Goal: Task Accomplishment & Management: Use online tool/utility

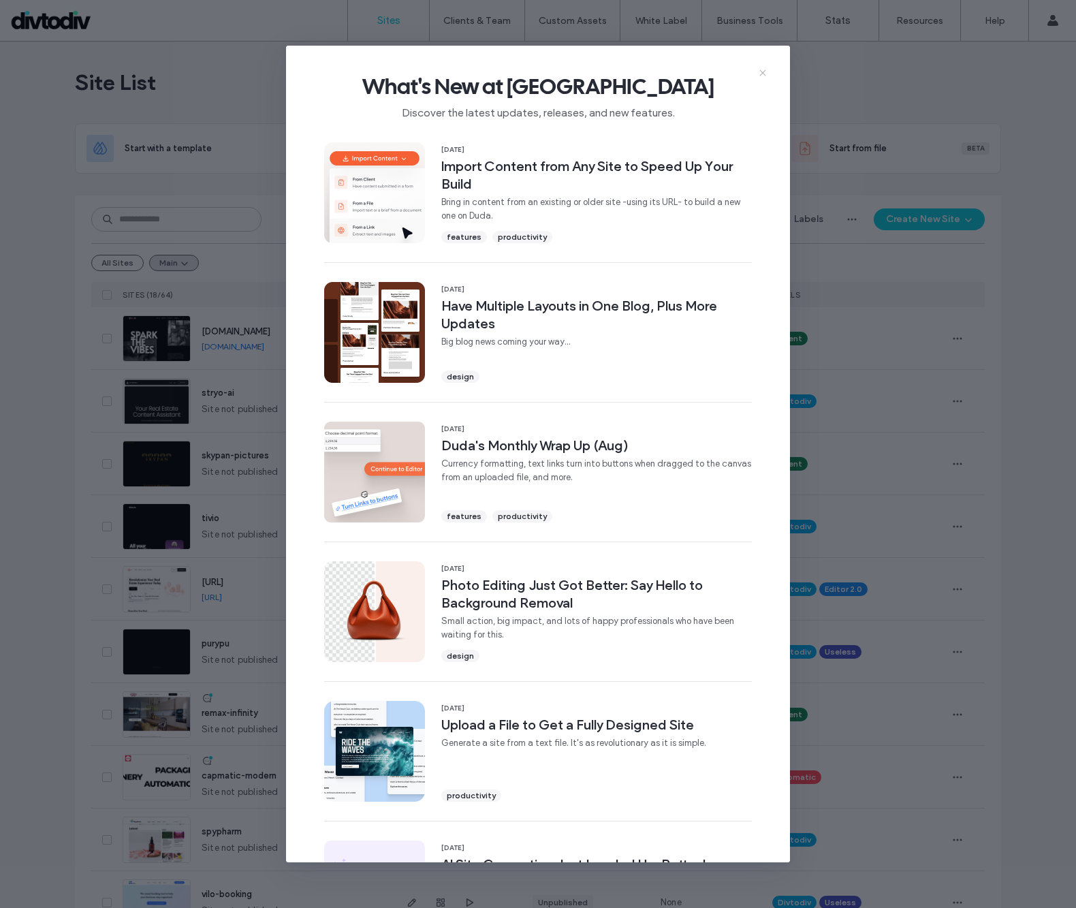
click at [761, 74] on icon at bounding box center [762, 72] width 11 height 11
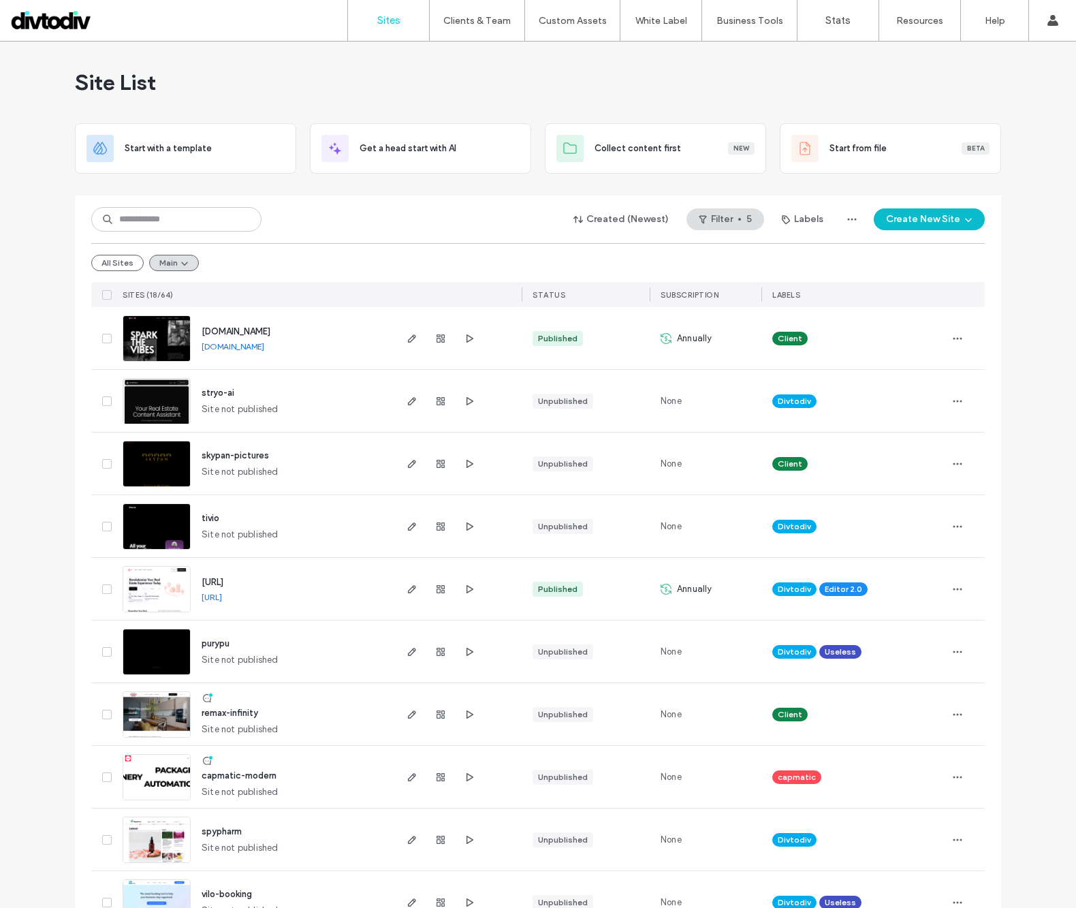
click at [931, 221] on button "Create New Site" at bounding box center [929, 219] width 111 height 22
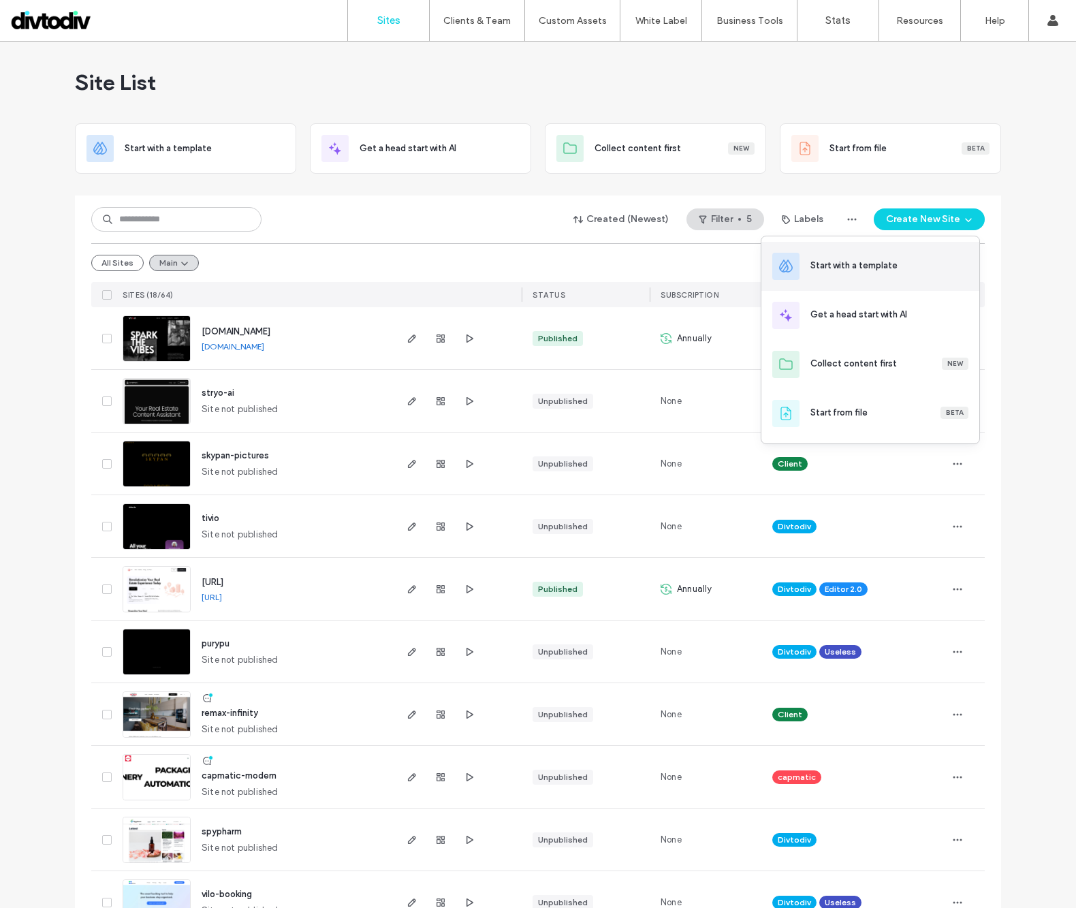
click at [854, 263] on div "Start with a template" at bounding box center [854, 266] width 87 height 14
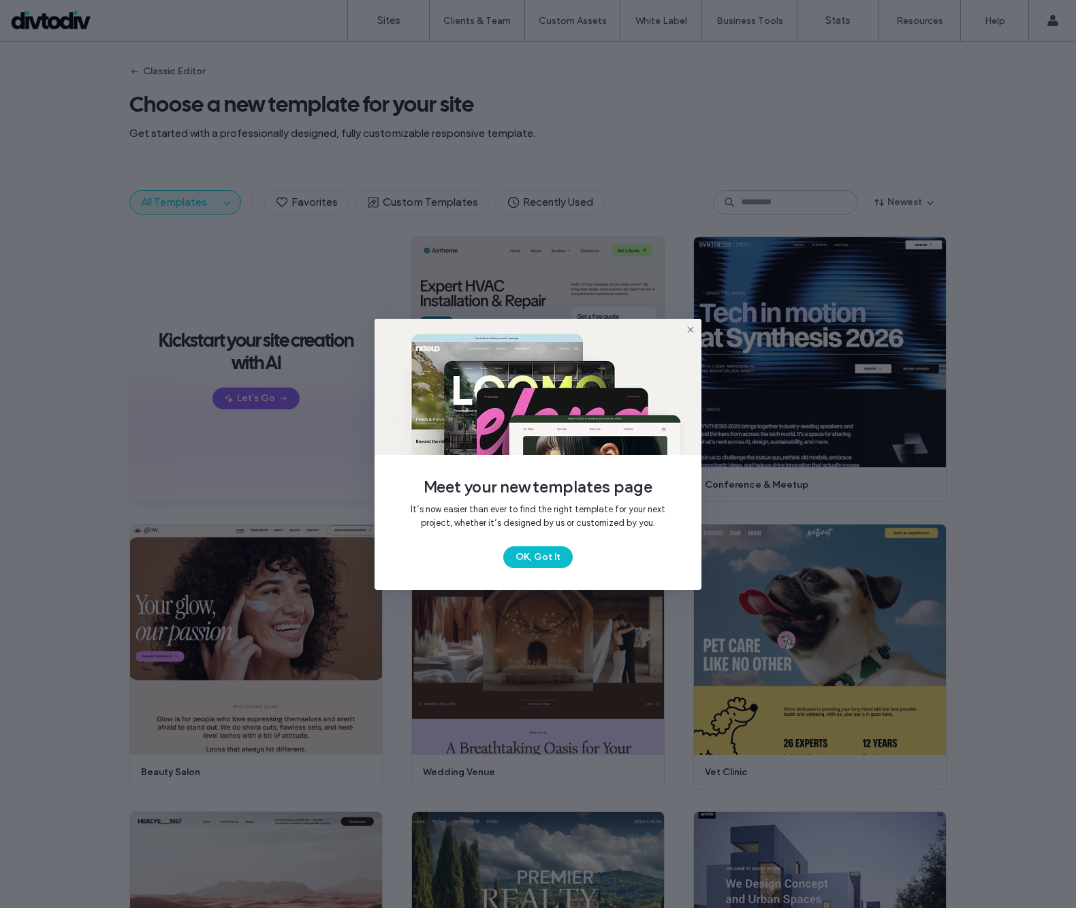
click at [545, 557] on button "OK, Got It" at bounding box center [537, 557] width 69 height 22
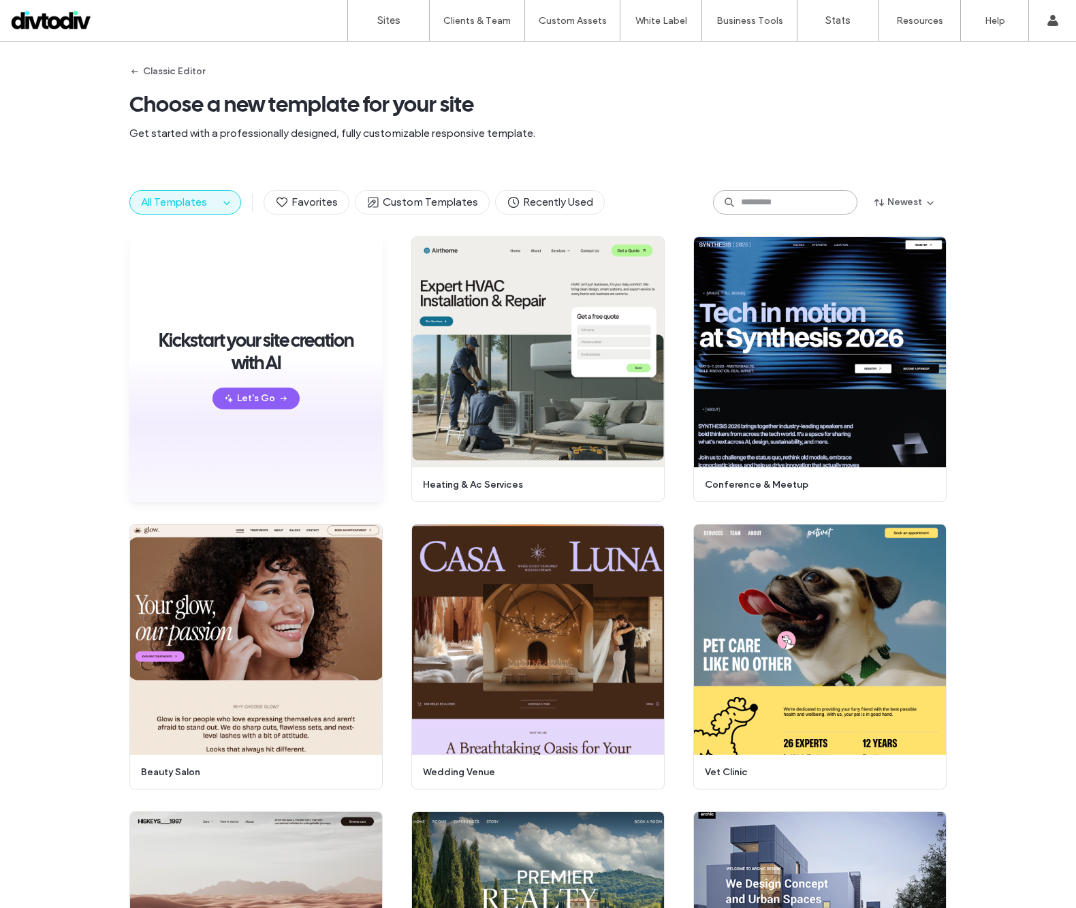
click at [755, 200] on input at bounding box center [785, 202] width 144 height 25
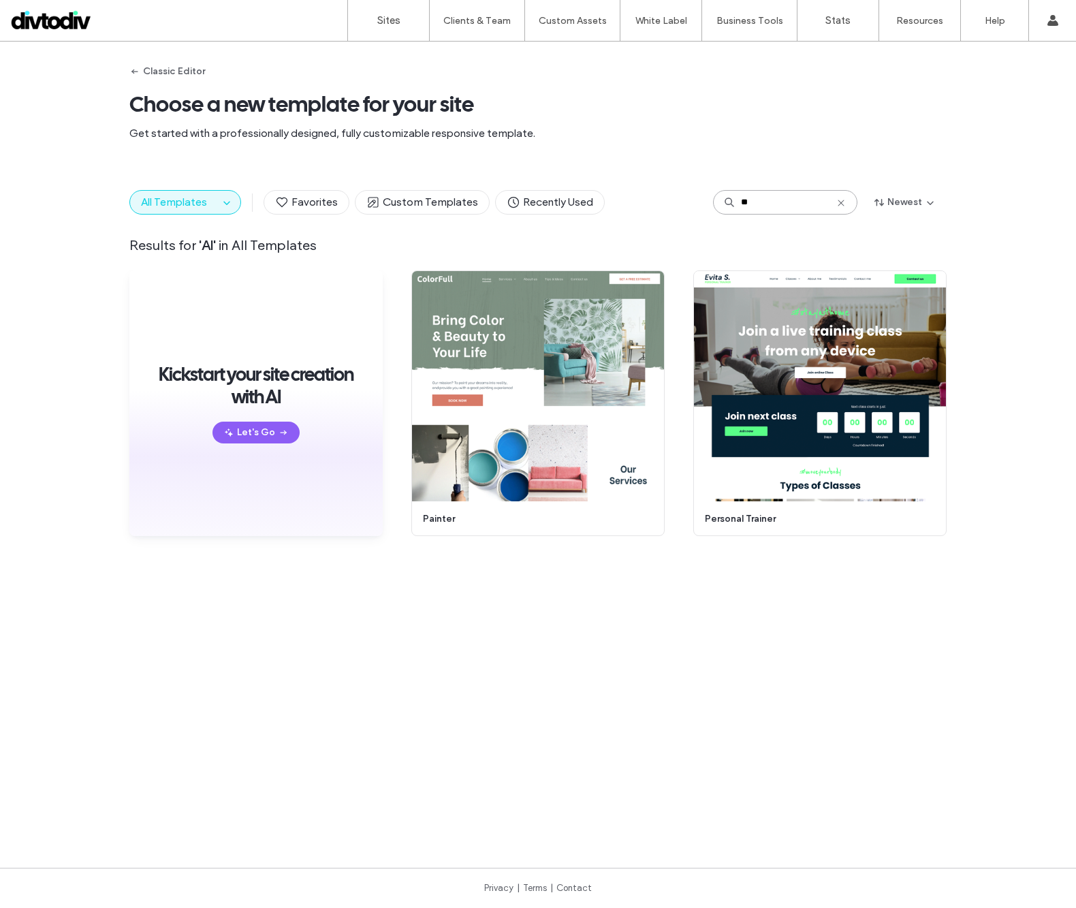
click at [755, 200] on input "**" at bounding box center [785, 202] width 144 height 25
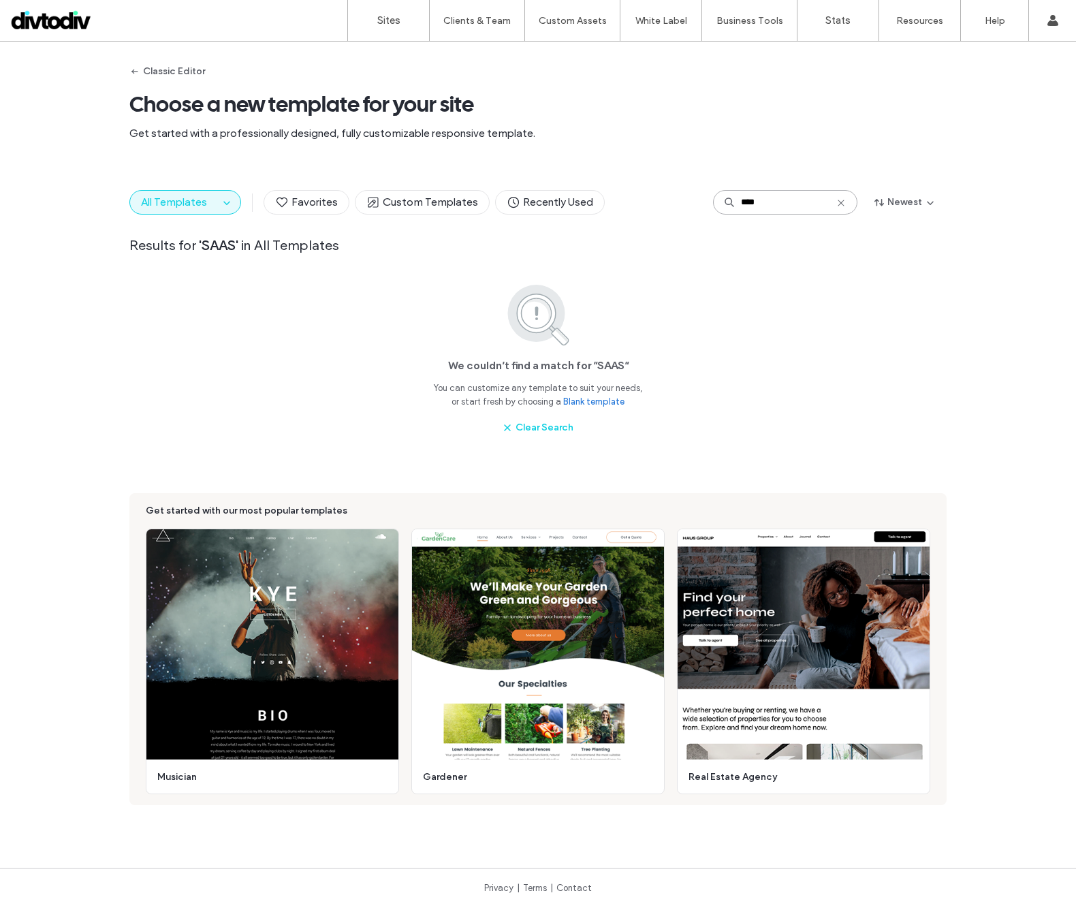
click at [755, 200] on input "****" at bounding box center [785, 202] width 144 height 25
click at [755, 200] on input "********" at bounding box center [785, 202] width 144 height 25
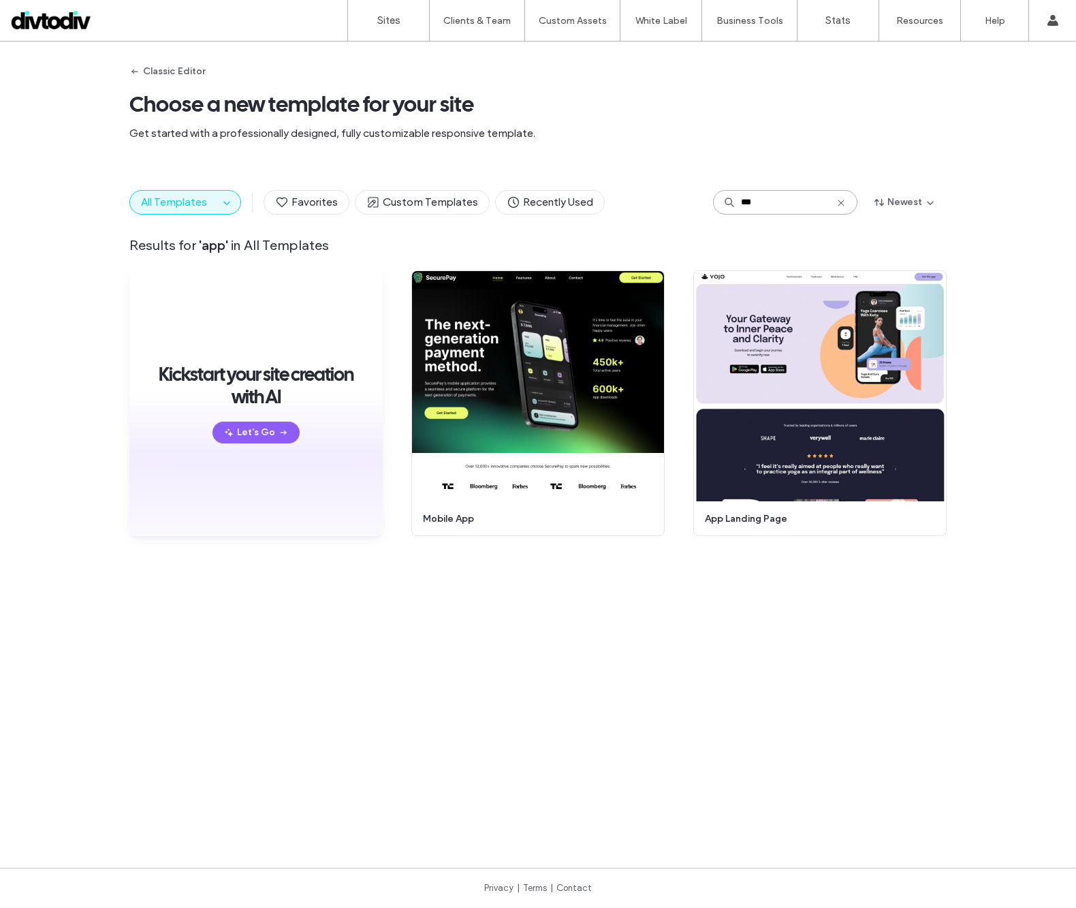
type input "***"
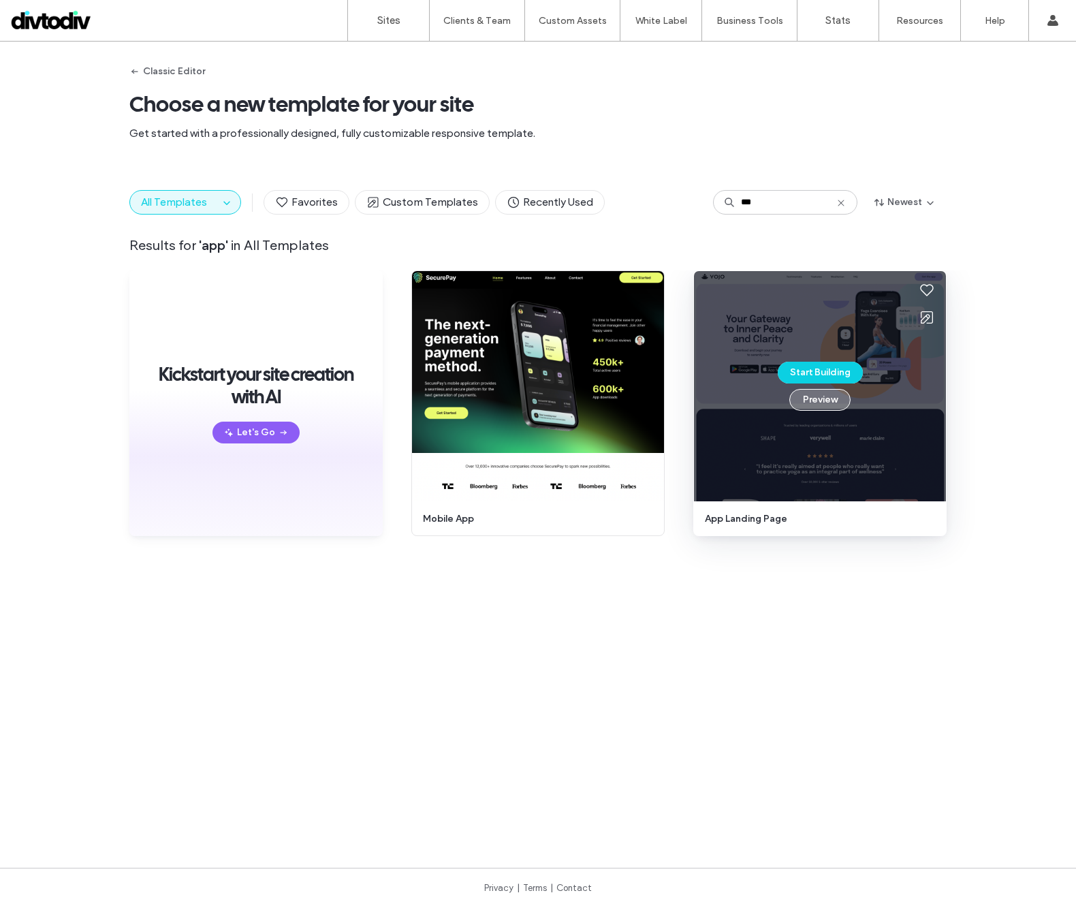
click at [811, 398] on button "Preview" at bounding box center [819, 400] width 61 height 22
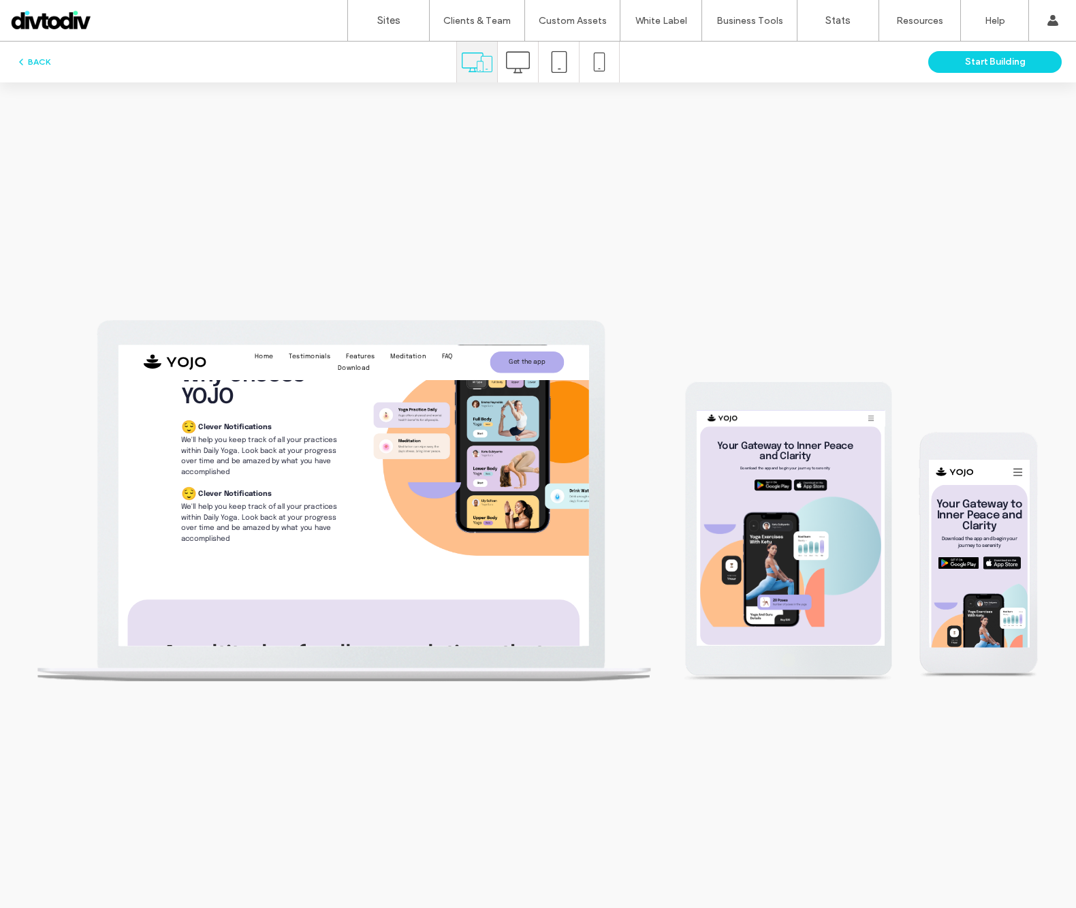
scroll to position [2285, 0]
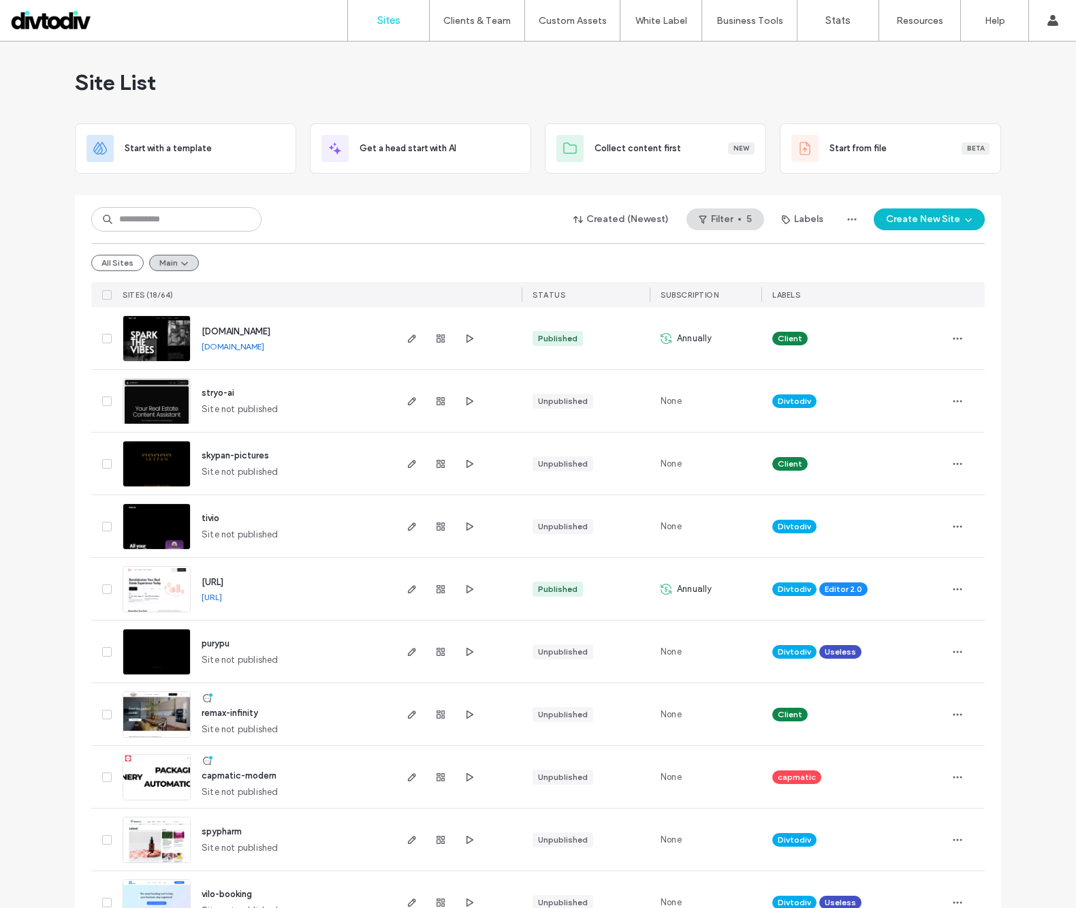
click at [913, 217] on button "Create New Site" at bounding box center [929, 219] width 111 height 22
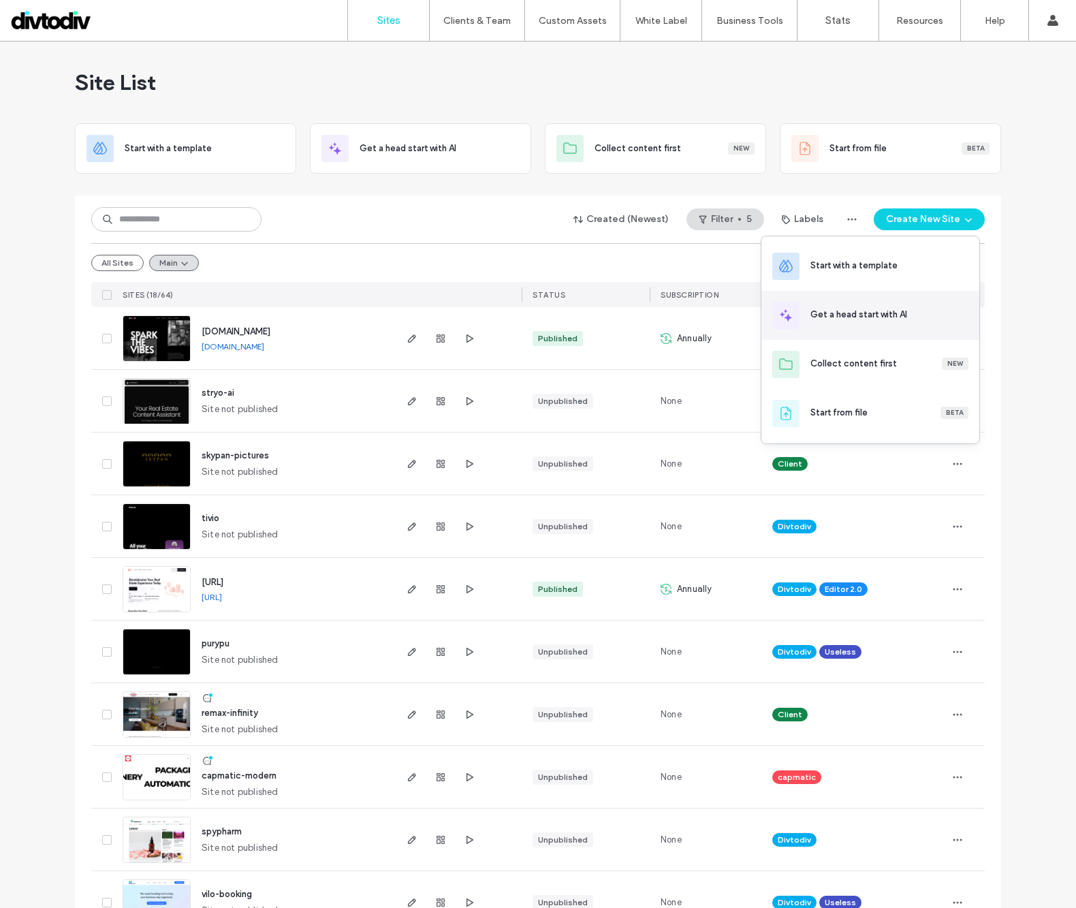
click at [845, 321] on div "Get a head start with AI" at bounding box center [859, 315] width 97 height 14
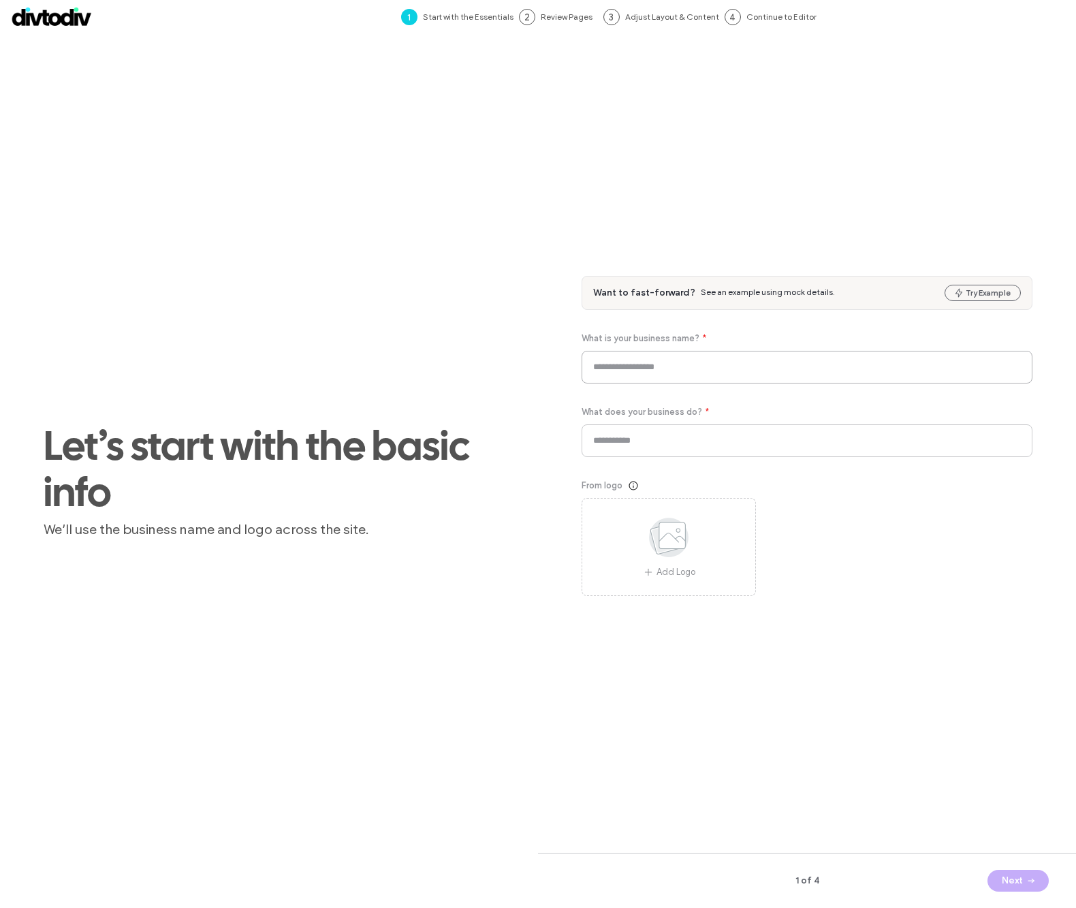
click at [657, 369] on input at bounding box center [807, 367] width 451 height 33
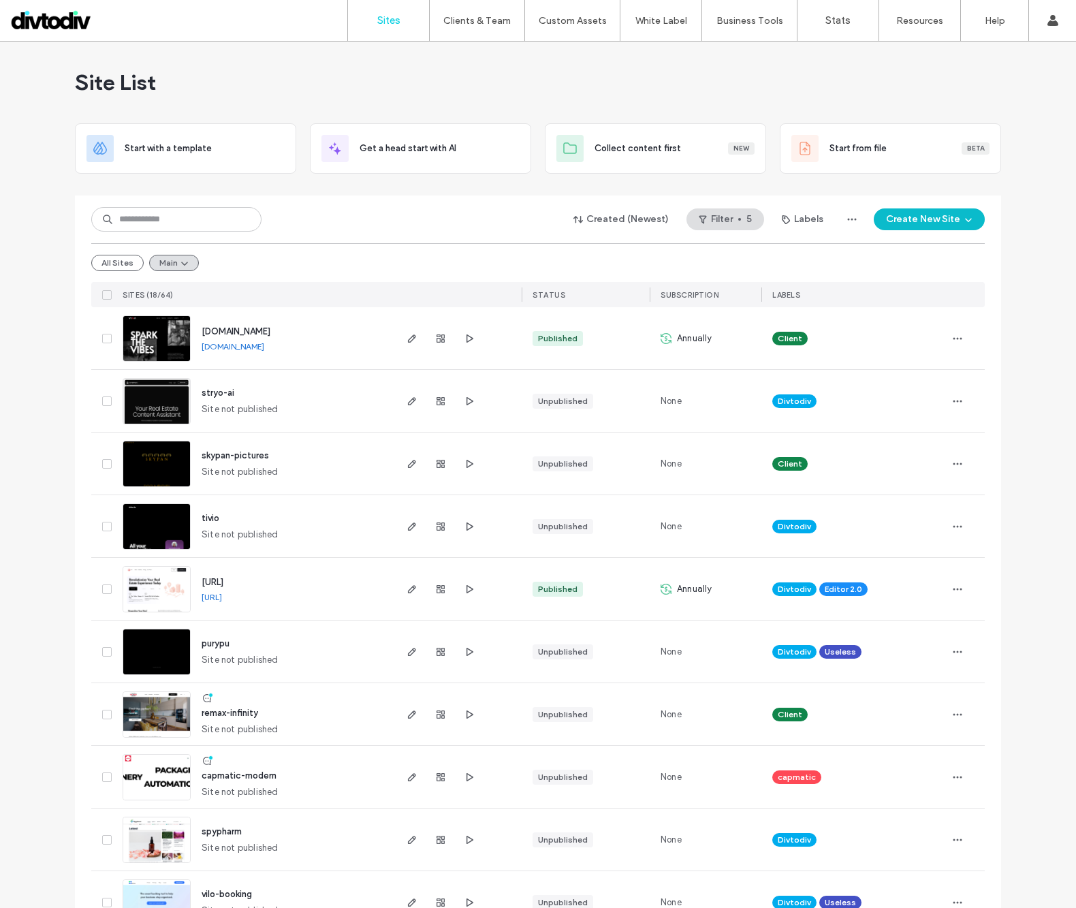
click at [882, 219] on button "Create New Site" at bounding box center [929, 219] width 111 height 22
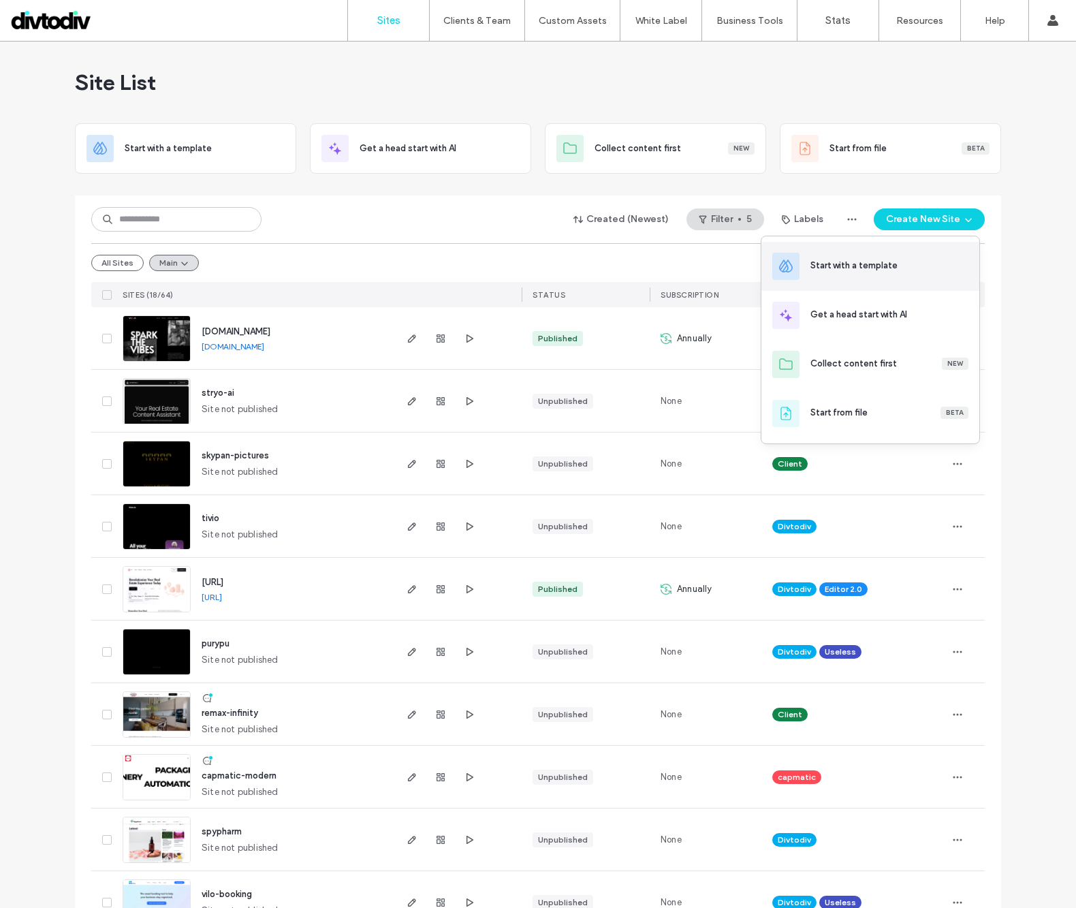
click at [863, 273] on div "Start with a template" at bounding box center [890, 266] width 158 height 15
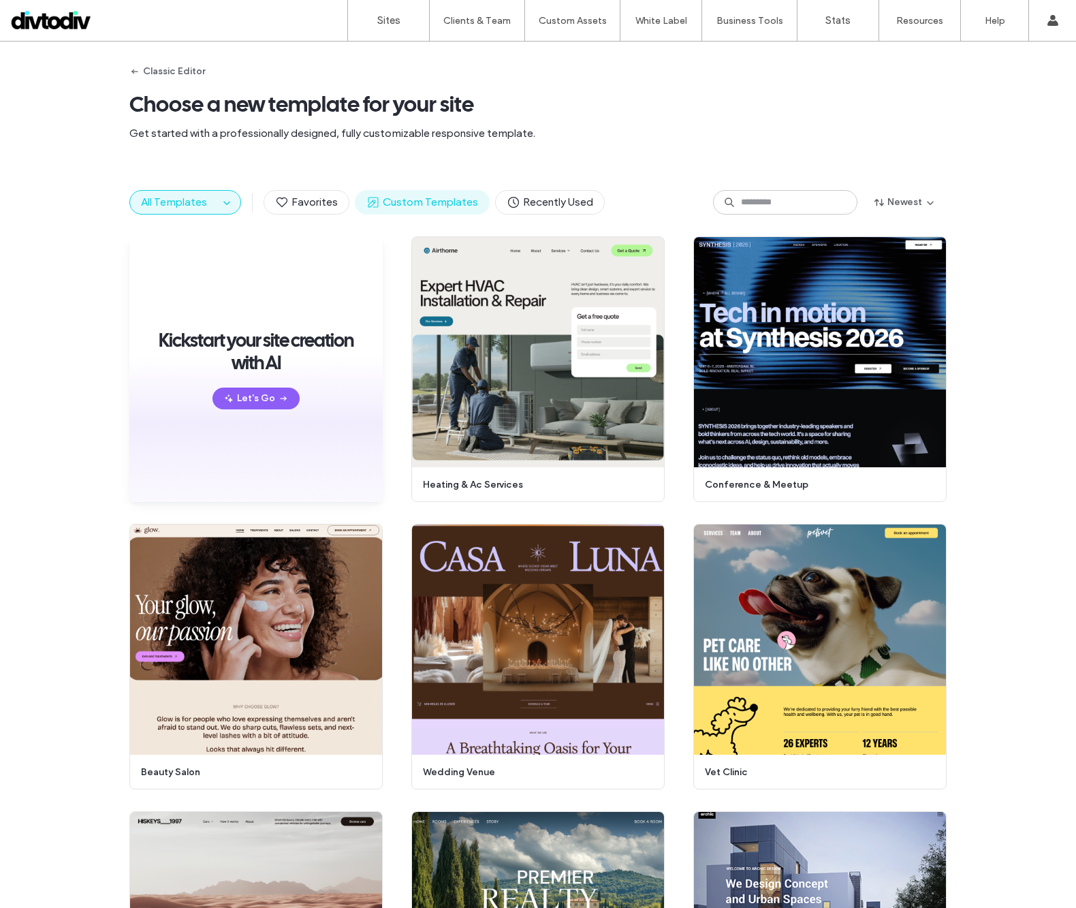
click at [455, 202] on span "Custom Templates" at bounding box center [422, 202] width 112 height 15
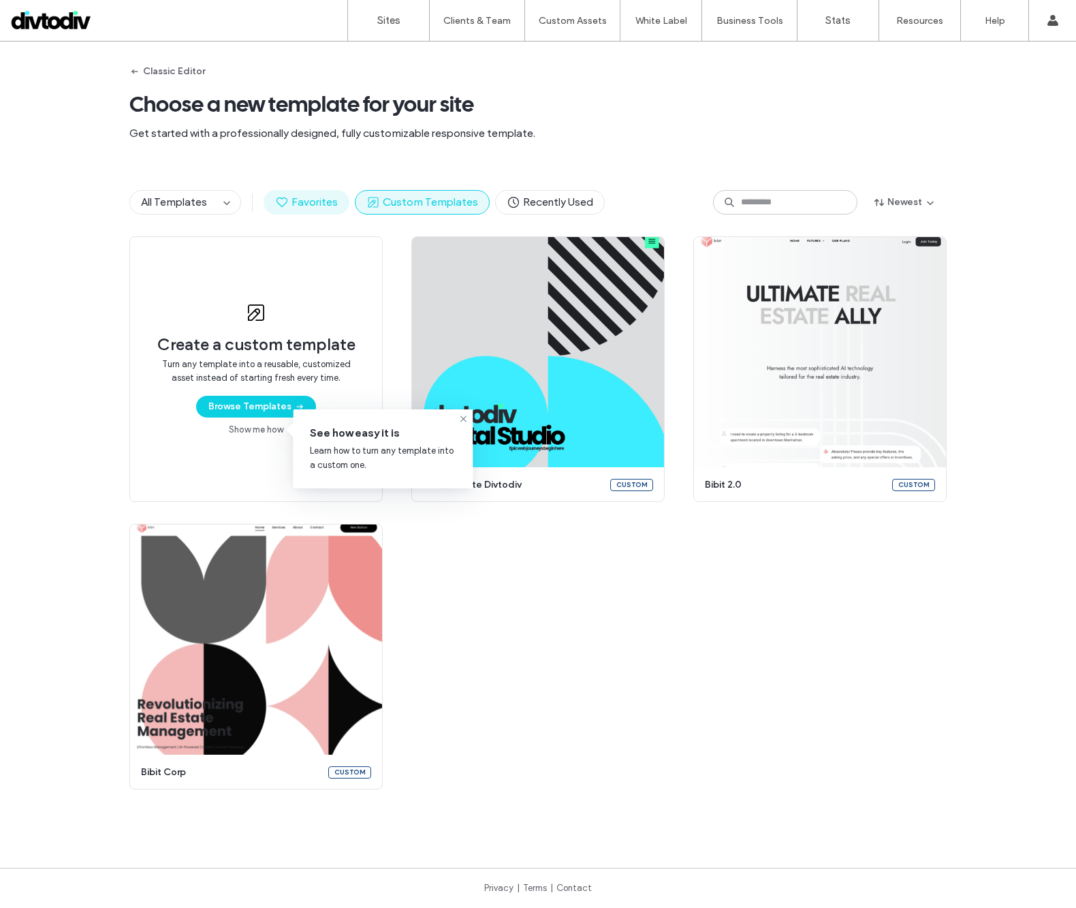
click at [299, 196] on span "Favorites" at bounding box center [306, 202] width 63 height 15
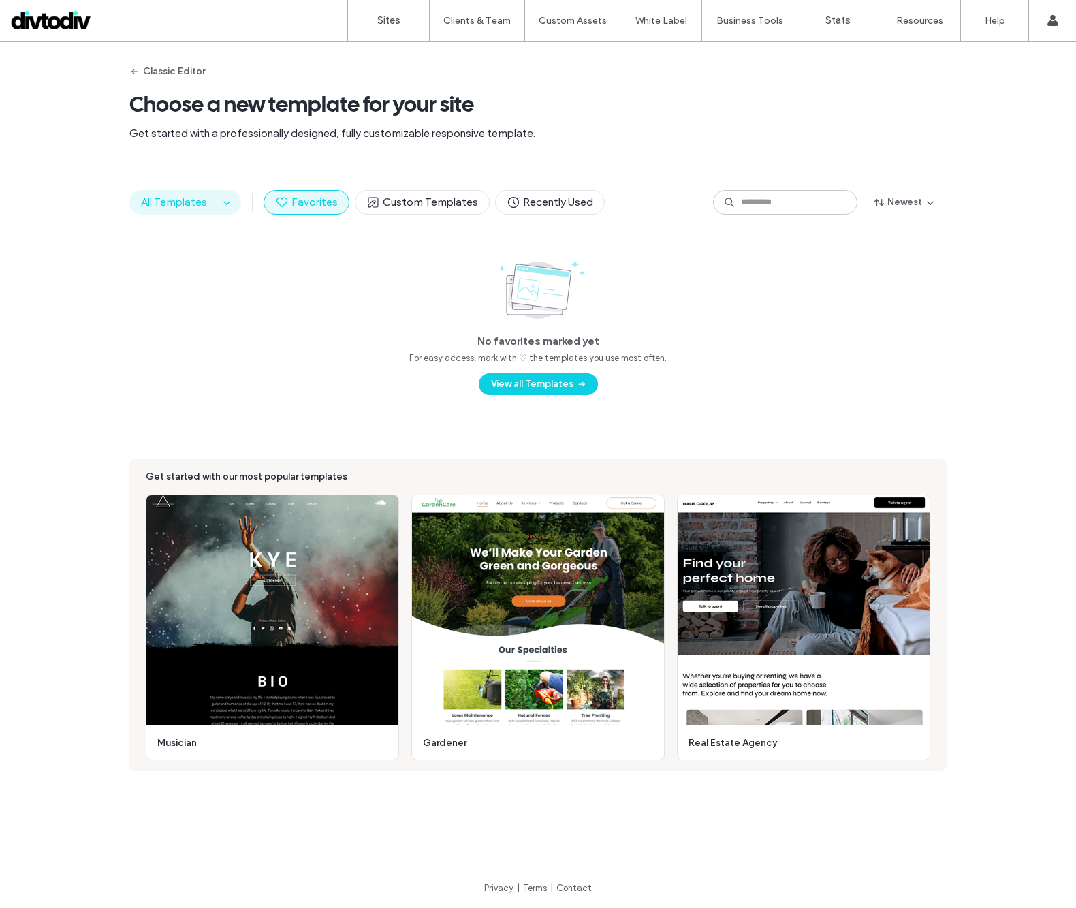
click at [213, 203] on button "All Templates" at bounding box center [174, 202] width 89 height 23
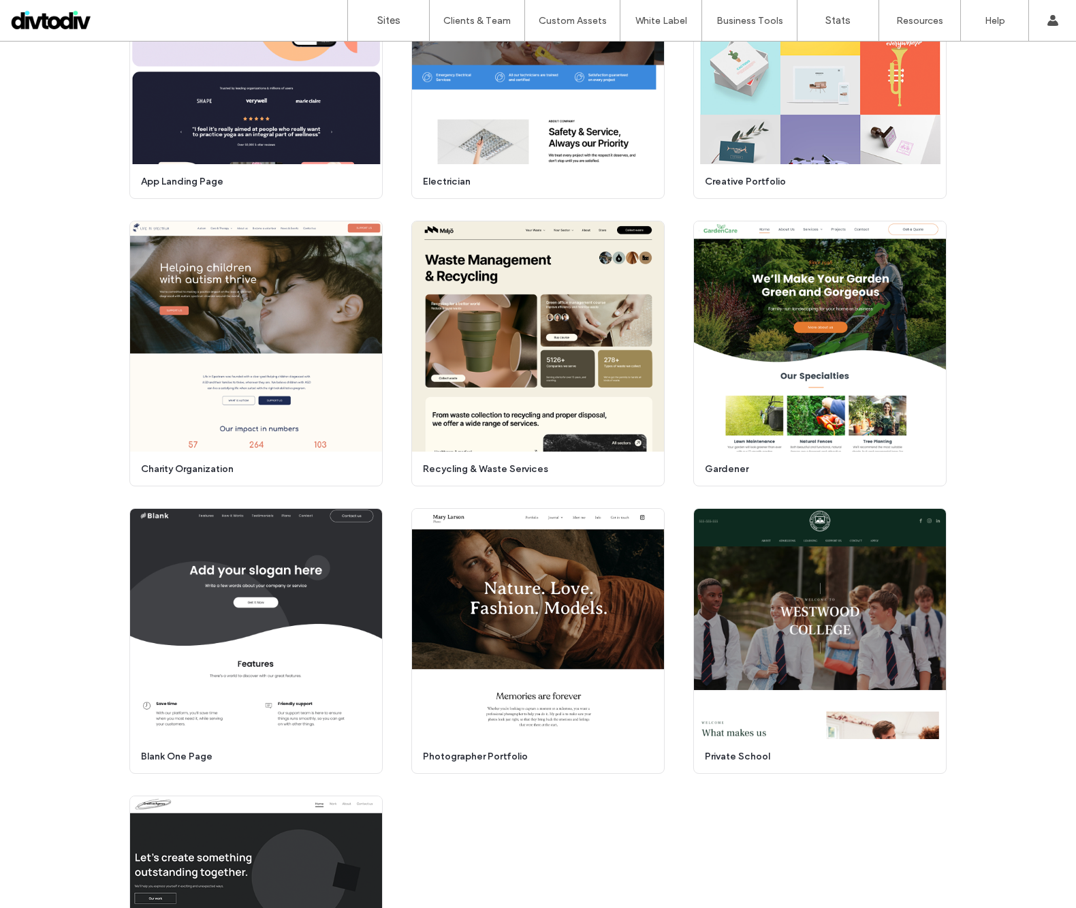
scroll to position [5652, 0]
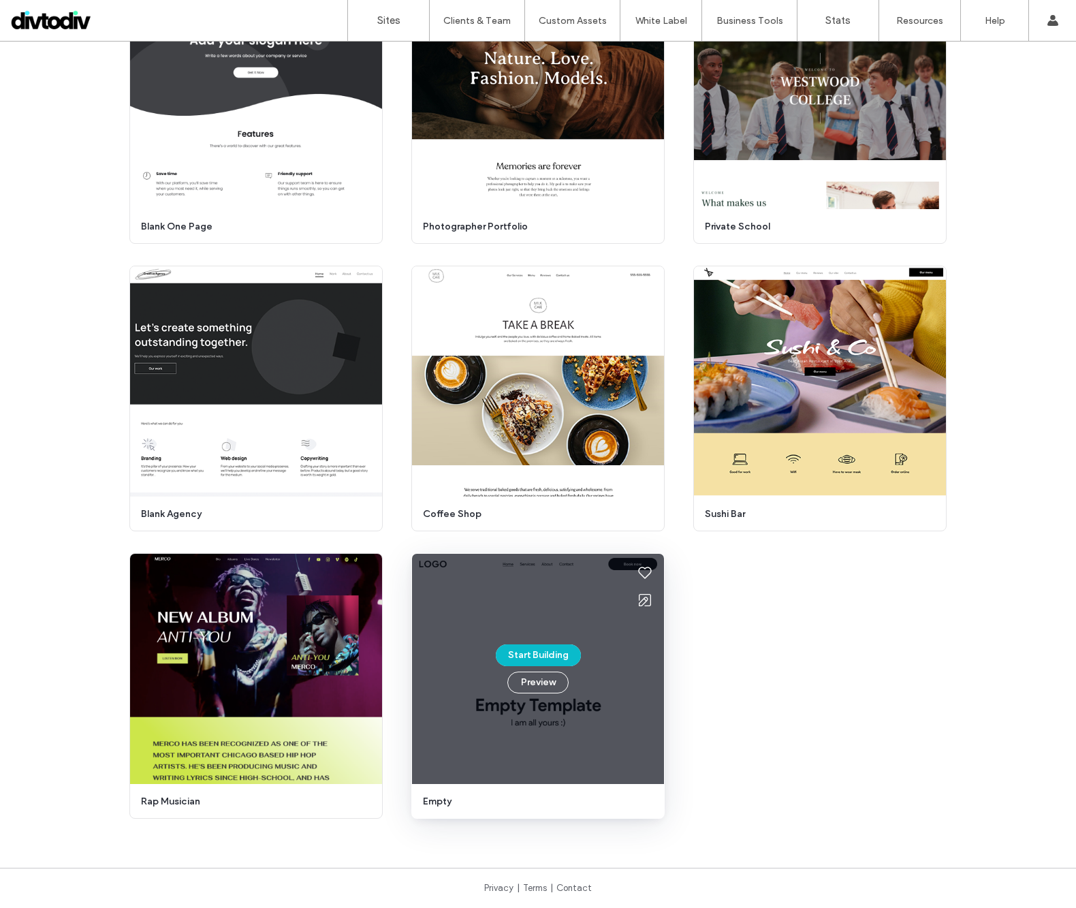
click at [538, 657] on button "Start Building" at bounding box center [538, 655] width 85 height 22
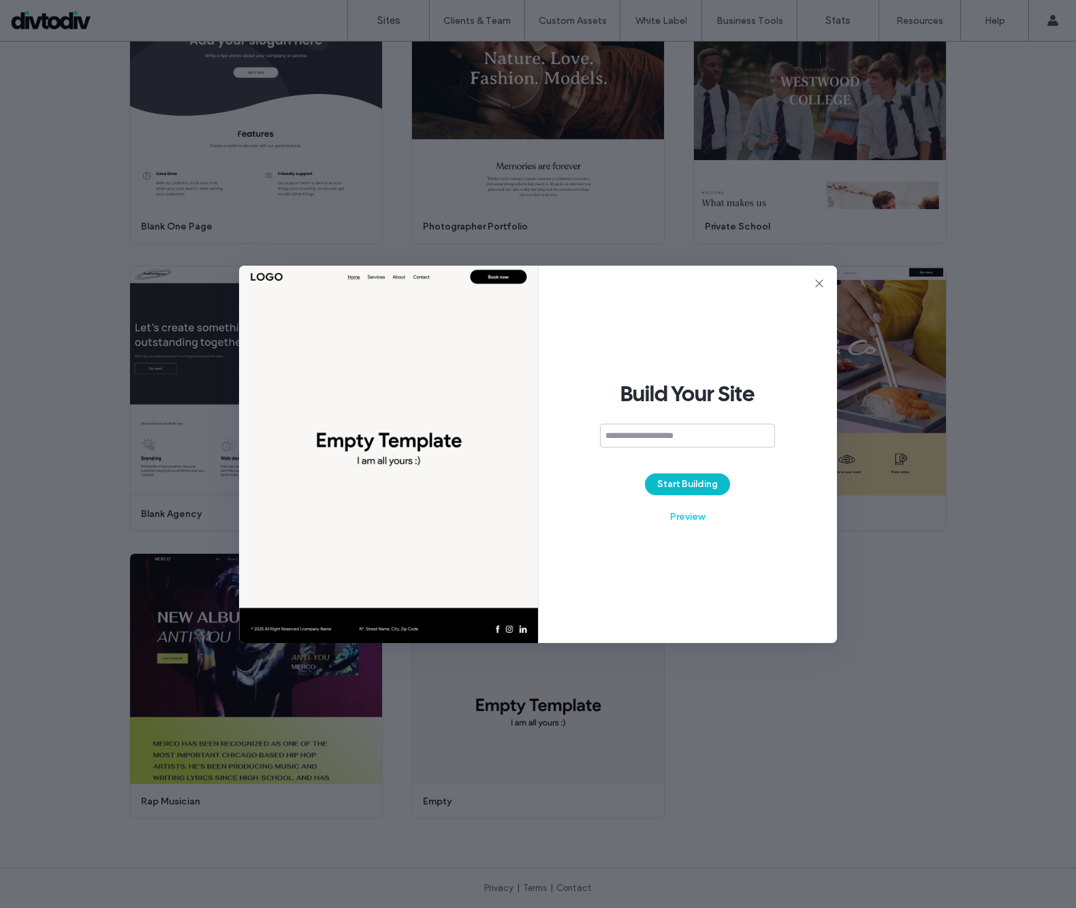
click at [667, 483] on button "Start Building" at bounding box center [687, 484] width 85 height 22
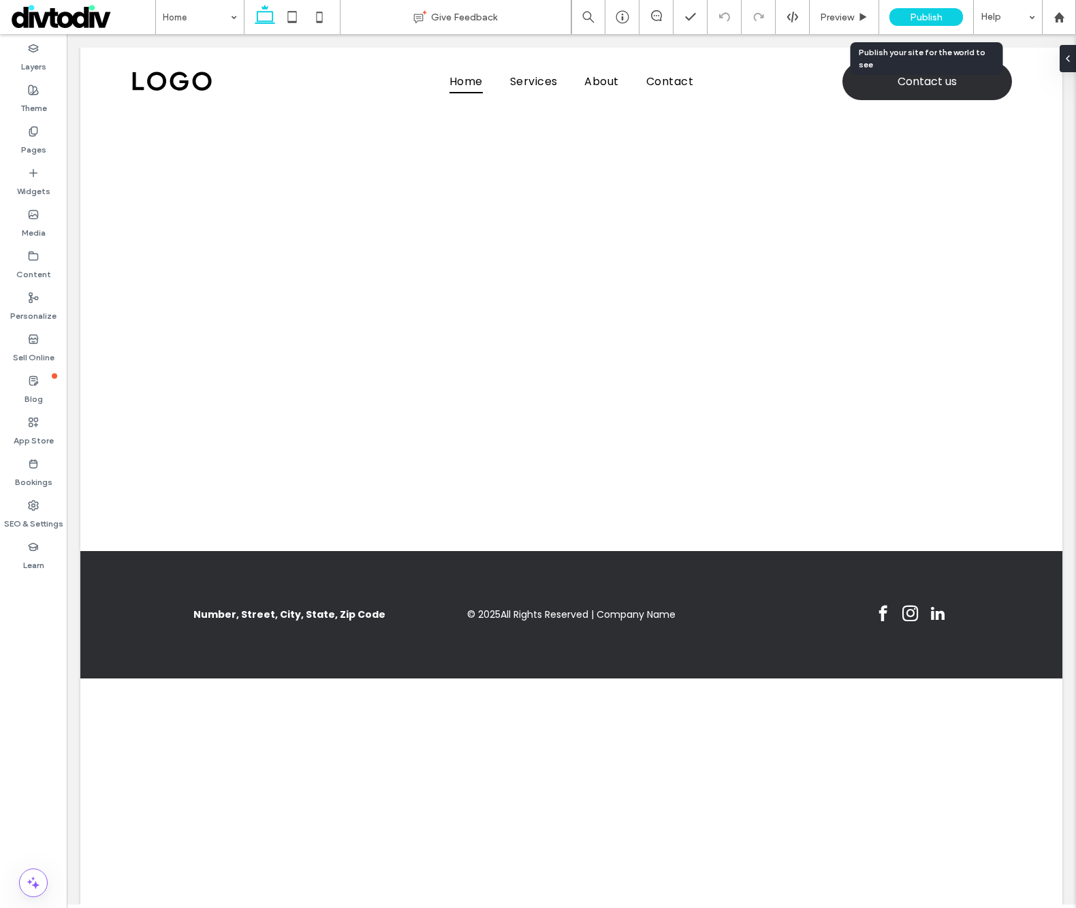
click at [943, 13] on div "Publish" at bounding box center [927, 17] width 74 height 18
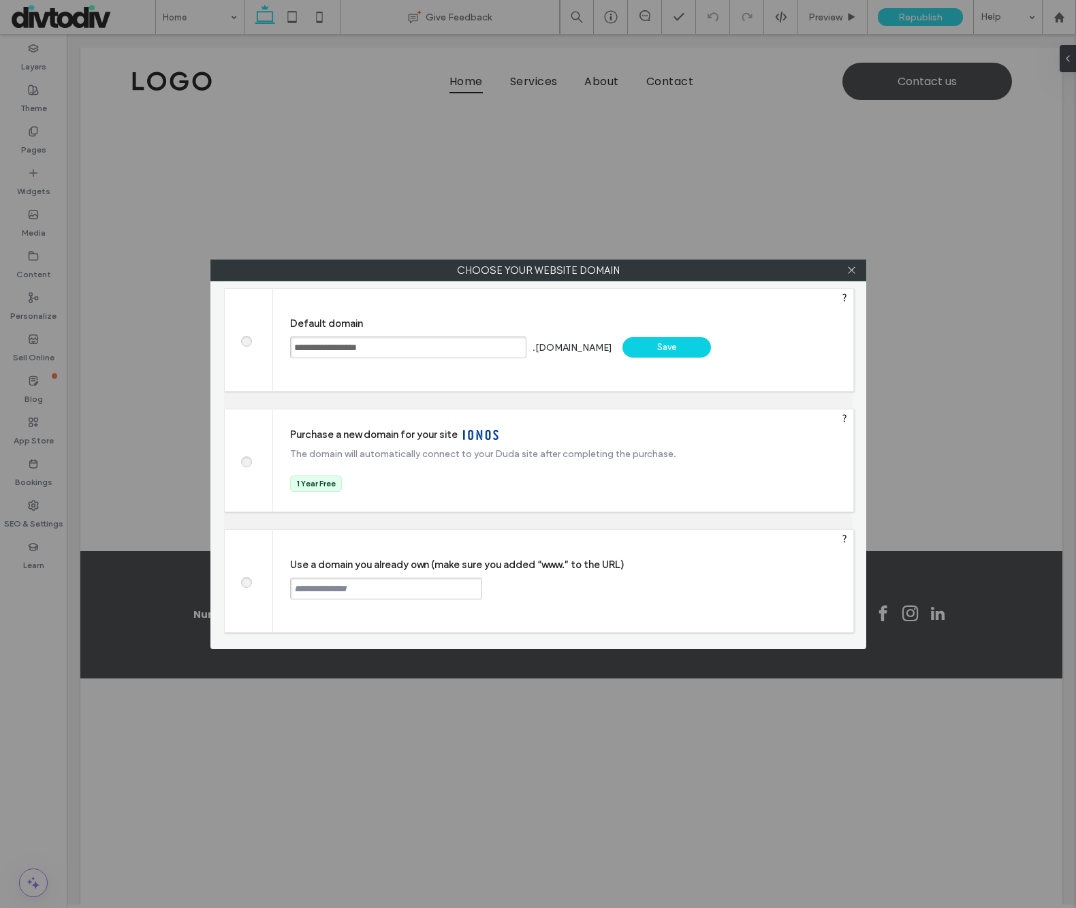
click at [262, 455] on div at bounding box center [249, 460] width 48 height 102
click at [246, 459] on span at bounding box center [246, 460] width 0 height 10
click at [762, 450] on div "Save" at bounding box center [729, 454] width 89 height 20
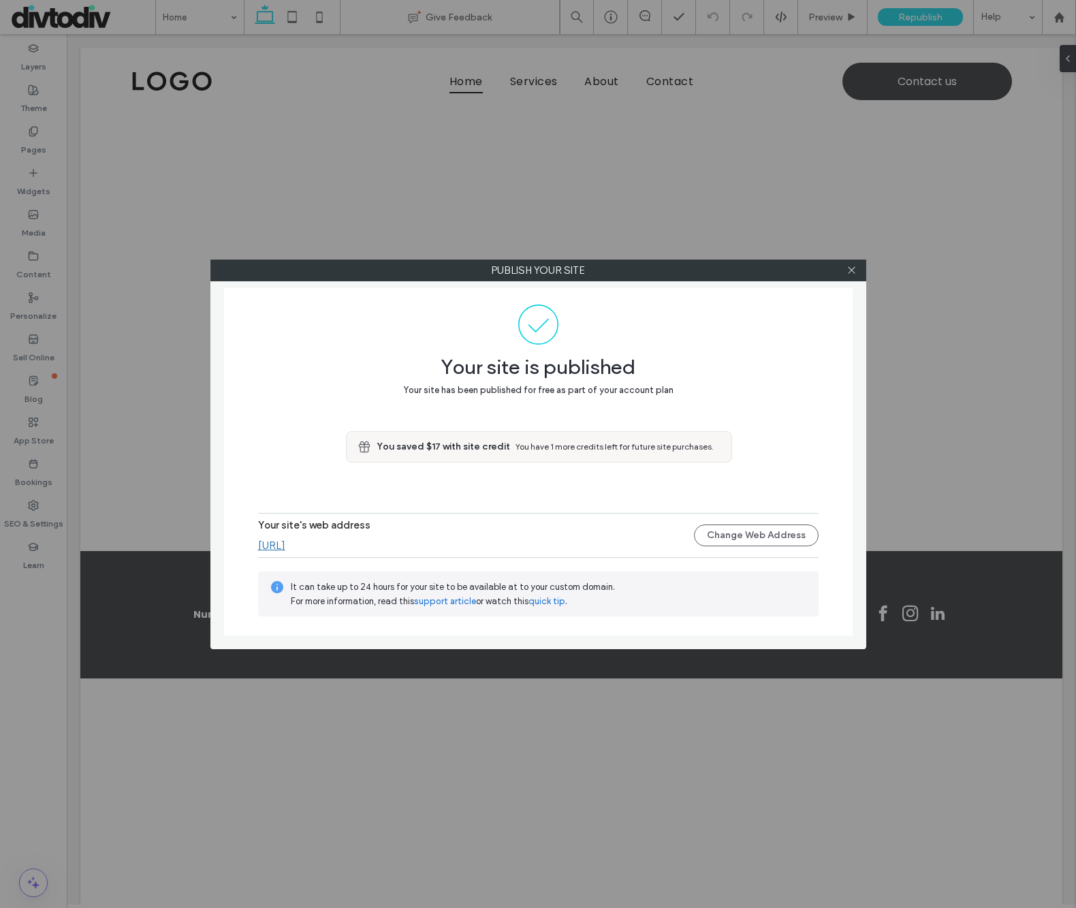
click at [283, 541] on link "Humo.ai" at bounding box center [271, 545] width 27 height 12
click at [854, 275] on span at bounding box center [852, 270] width 10 height 20
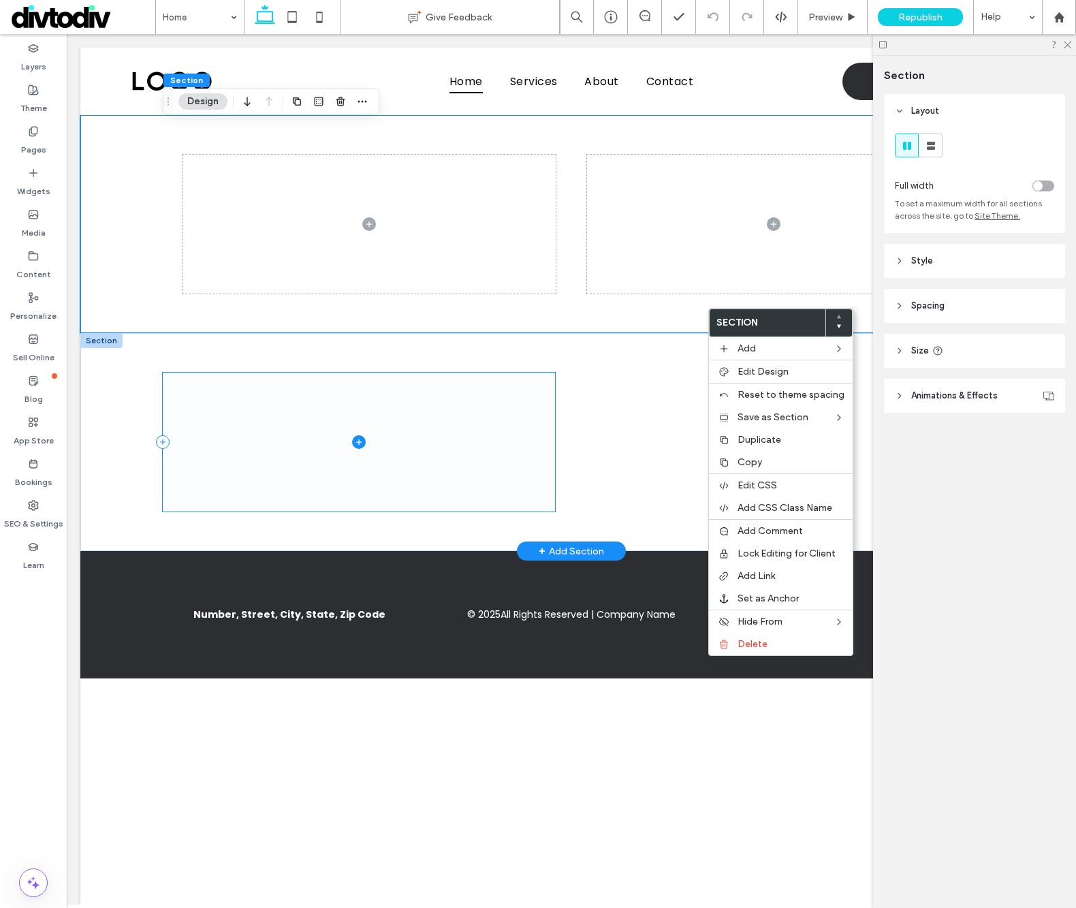
click at [515, 377] on span at bounding box center [359, 443] width 392 height 140
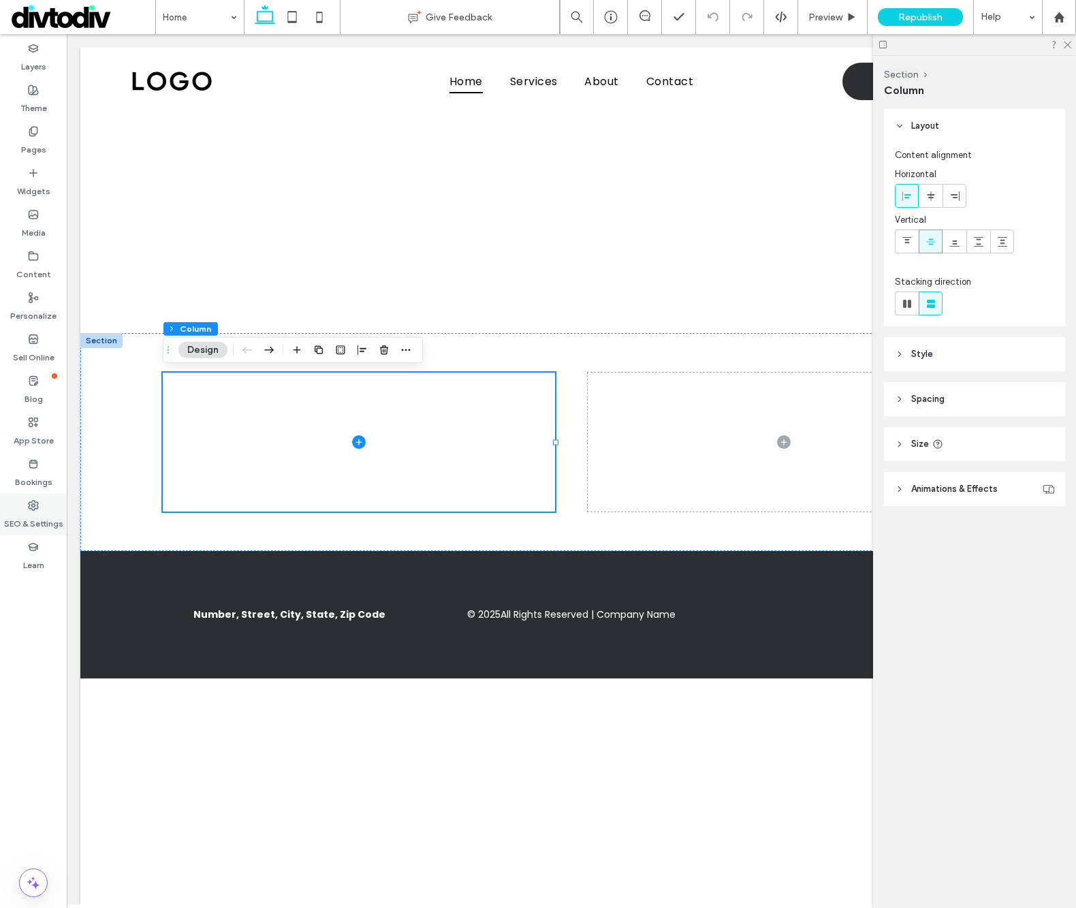
click at [45, 507] on div "SEO & Settings" at bounding box center [33, 515] width 67 height 42
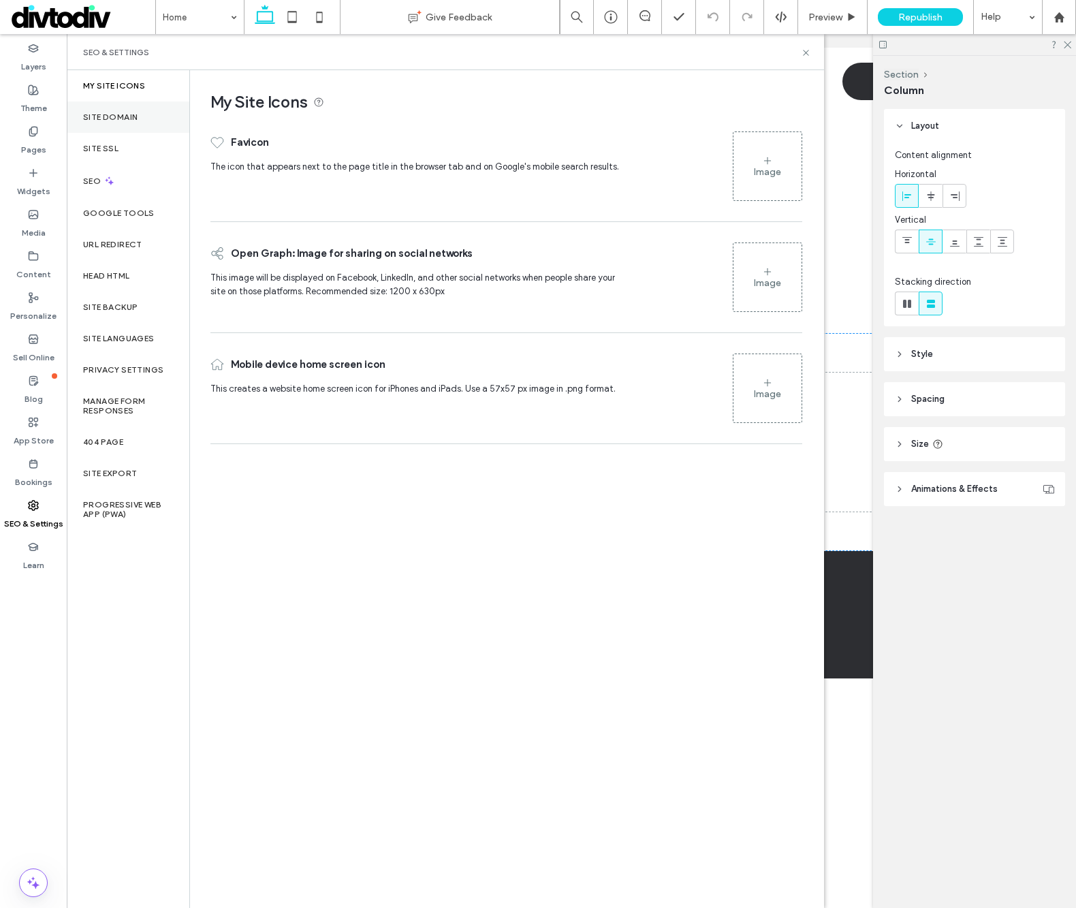
click at [101, 114] on label "Site Domain" at bounding box center [110, 117] width 54 height 10
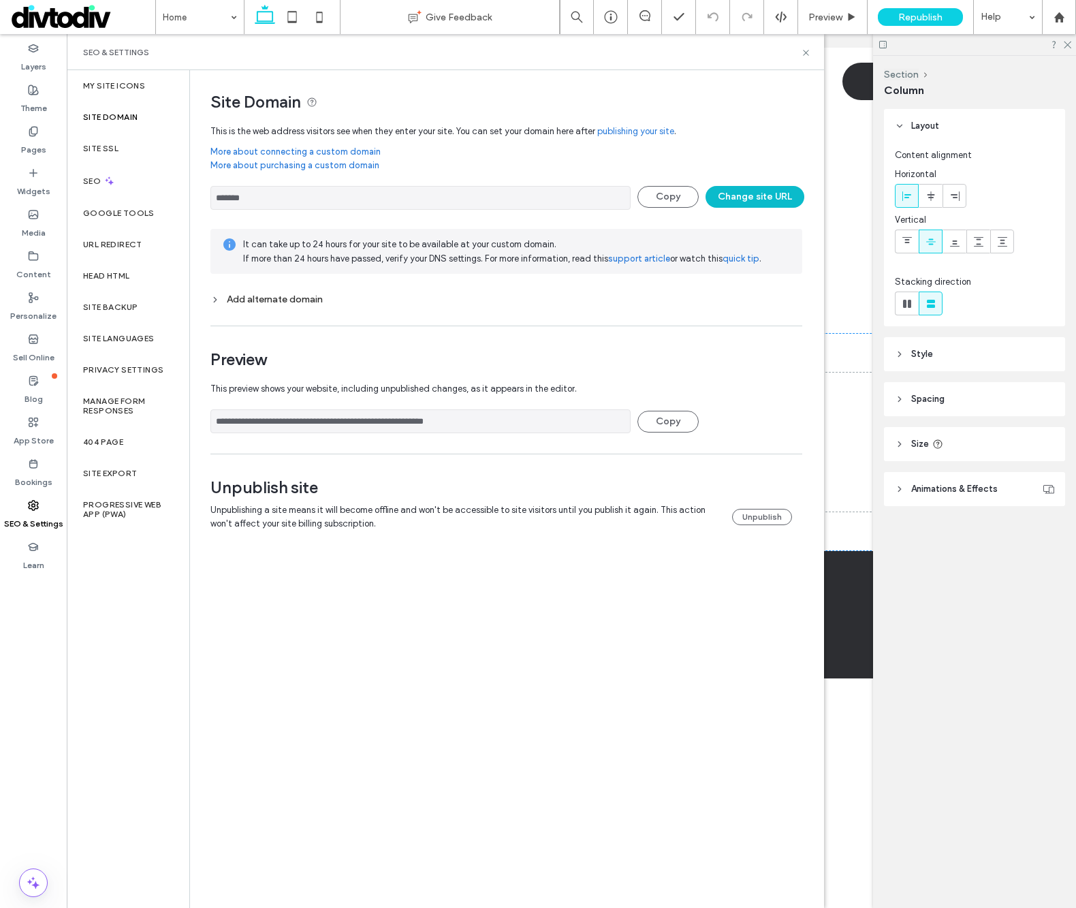
click at [721, 198] on button "Change site URL" at bounding box center [755, 197] width 99 height 22
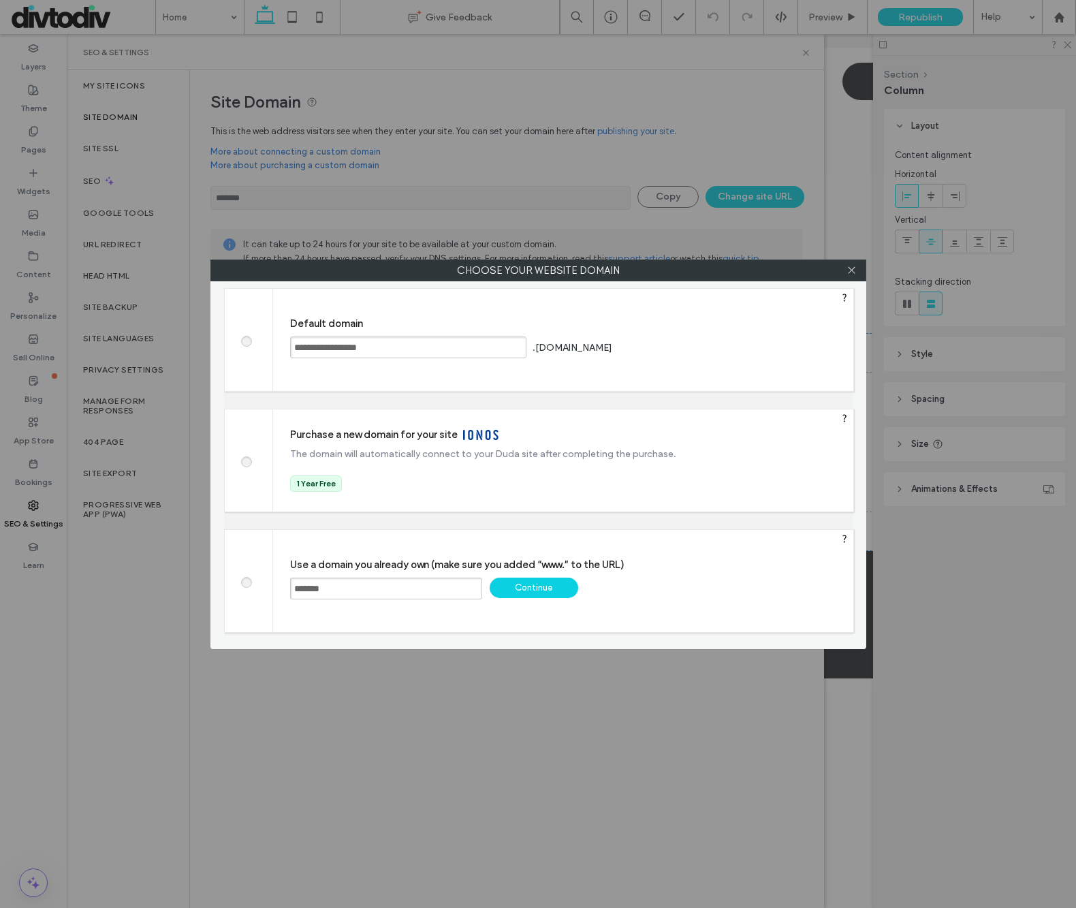
click at [331, 596] on input "*******" at bounding box center [386, 589] width 192 height 22
paste input "*****"
type input "**********"
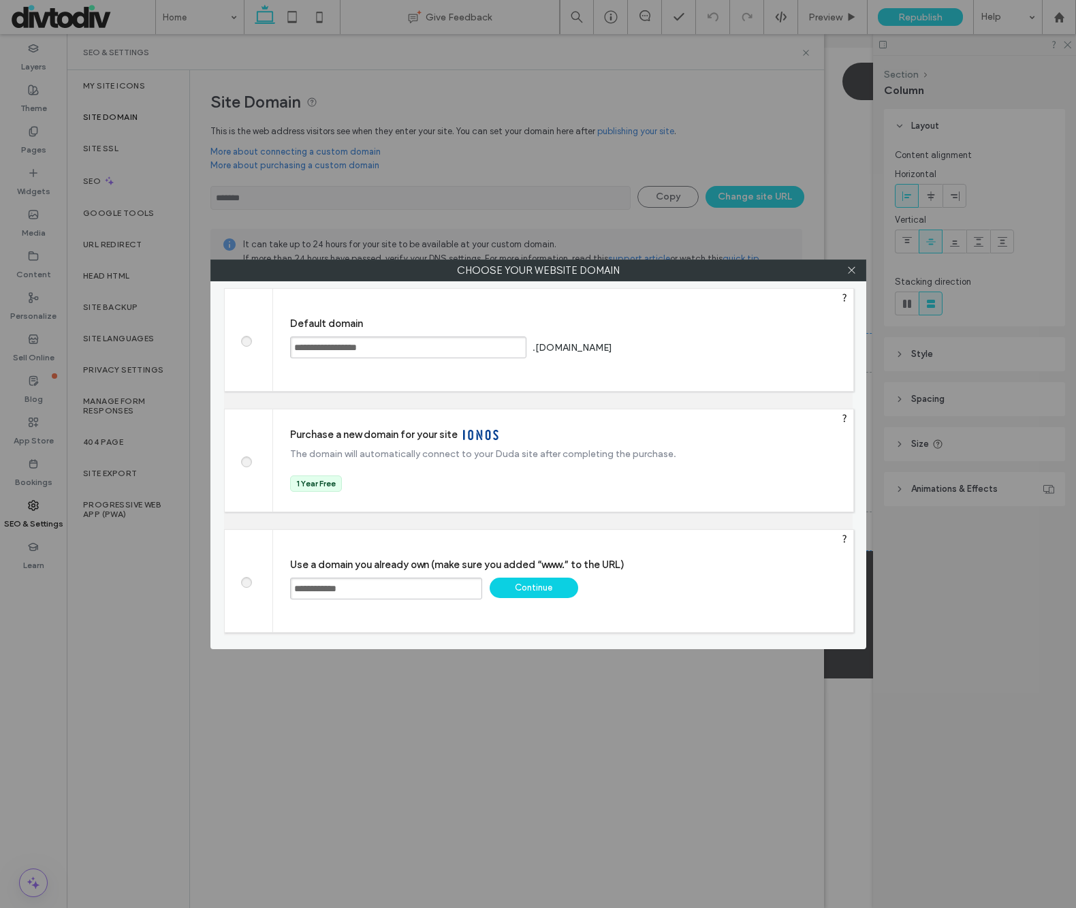
click at [557, 586] on div "Continue" at bounding box center [534, 588] width 89 height 20
type input "**********"
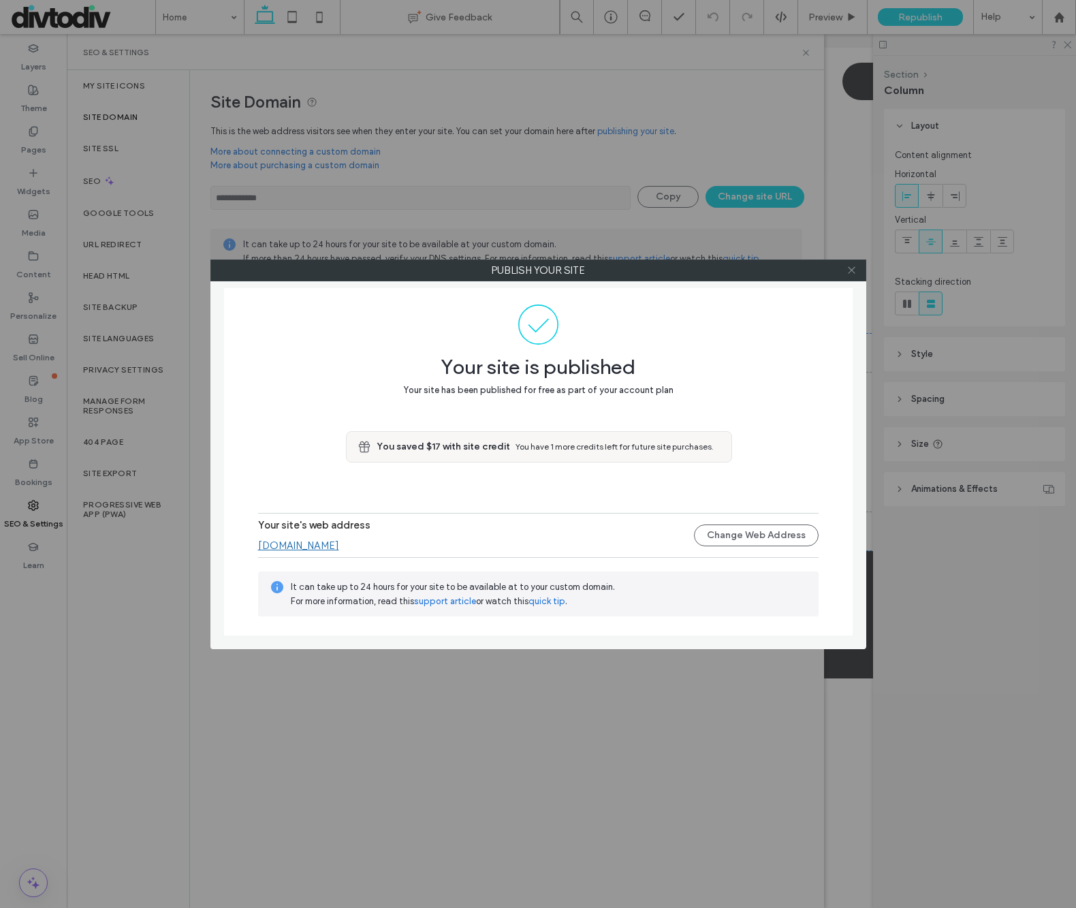
click at [851, 268] on icon at bounding box center [852, 270] width 10 height 10
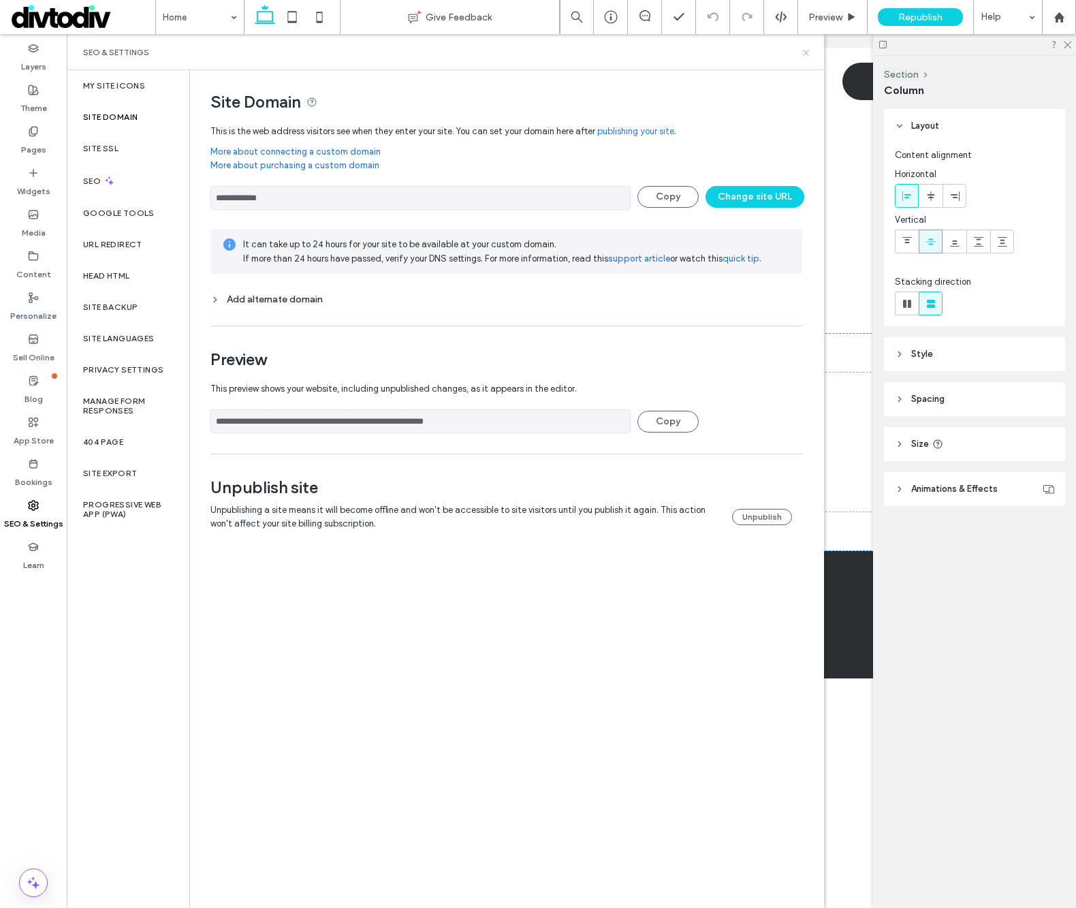
click at [802, 50] on icon at bounding box center [806, 53] width 10 height 10
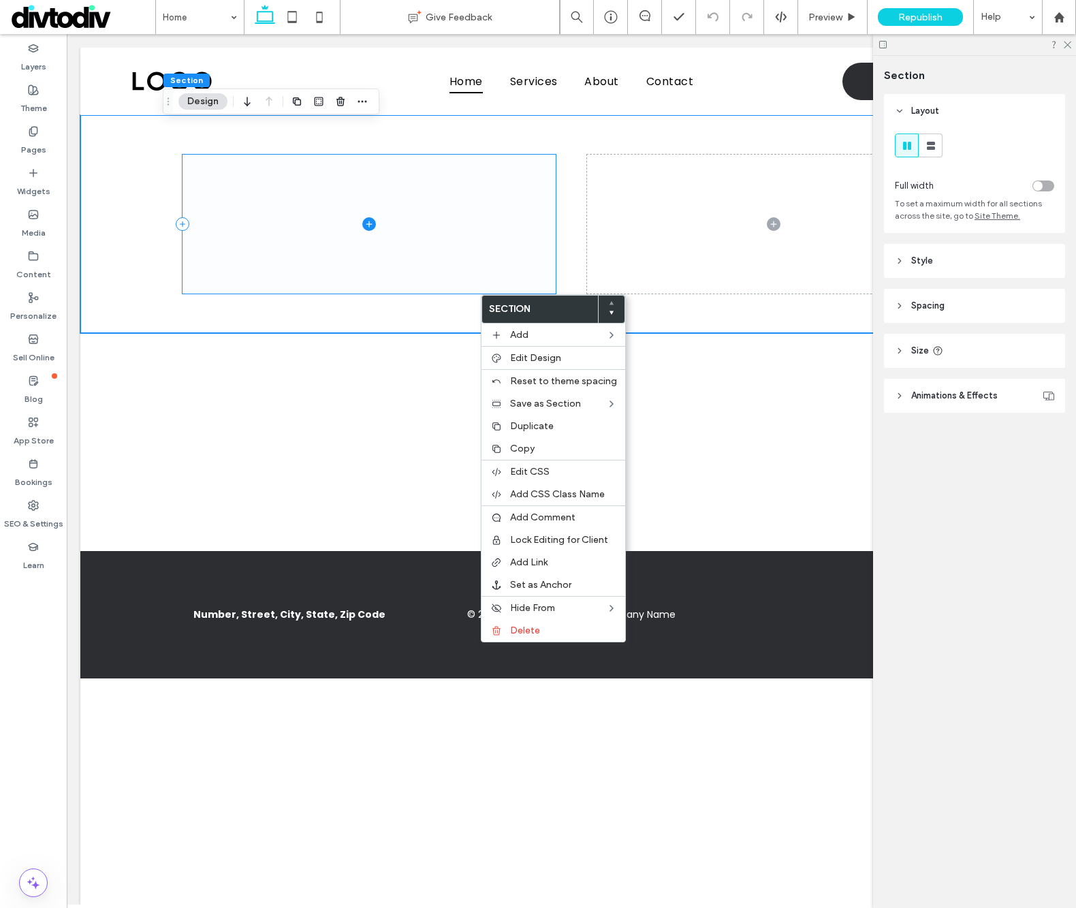
click at [445, 284] on span at bounding box center [369, 225] width 373 height 140
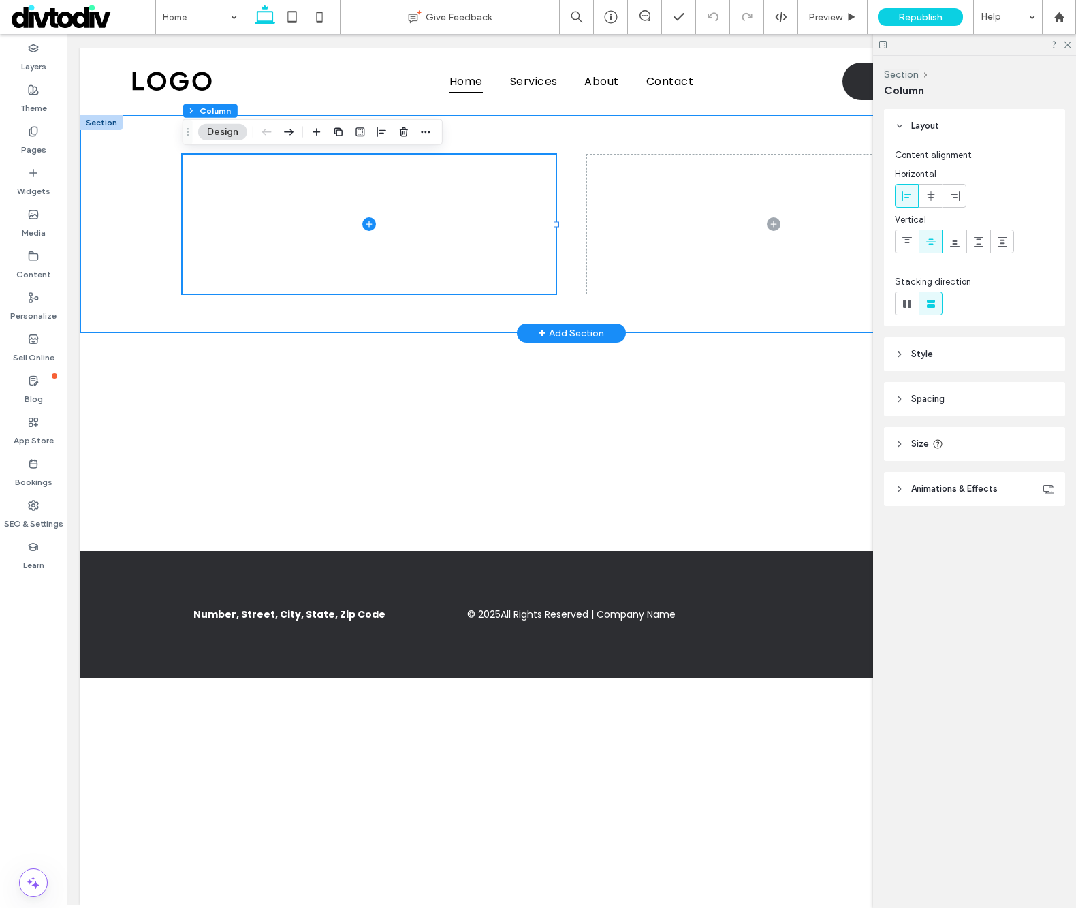
click at [364, 326] on div at bounding box center [571, 224] width 817 height 218
